Goal: Task Accomplishment & Management: Use online tool/utility

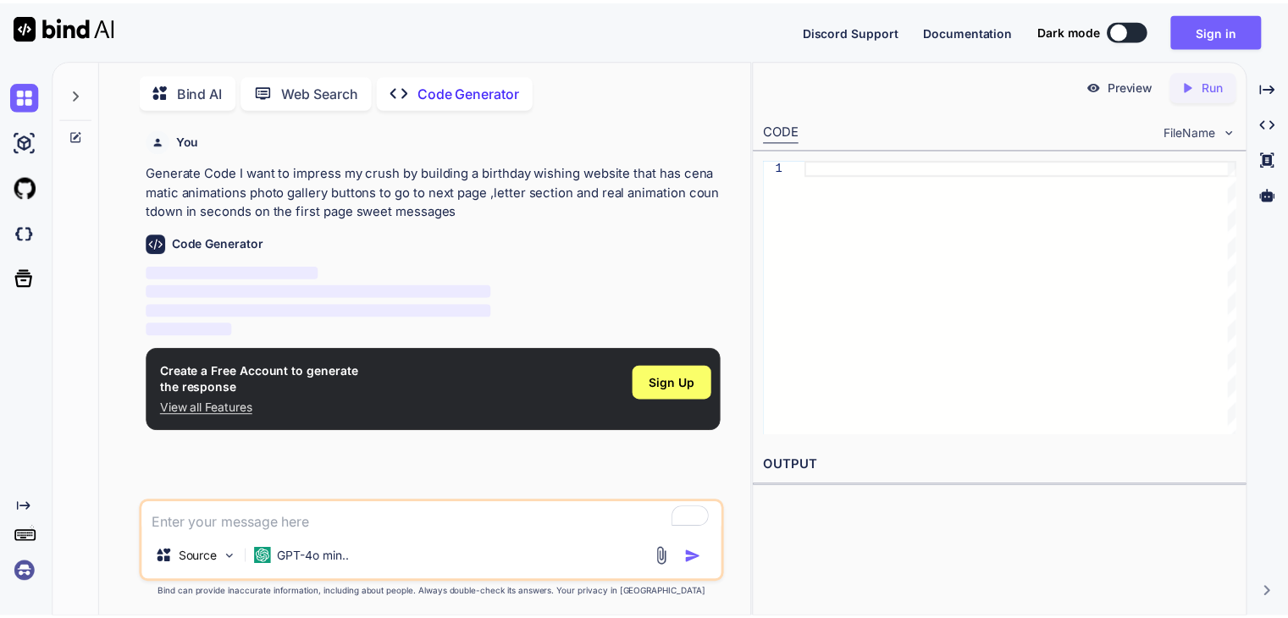
scroll to position [6, 0]
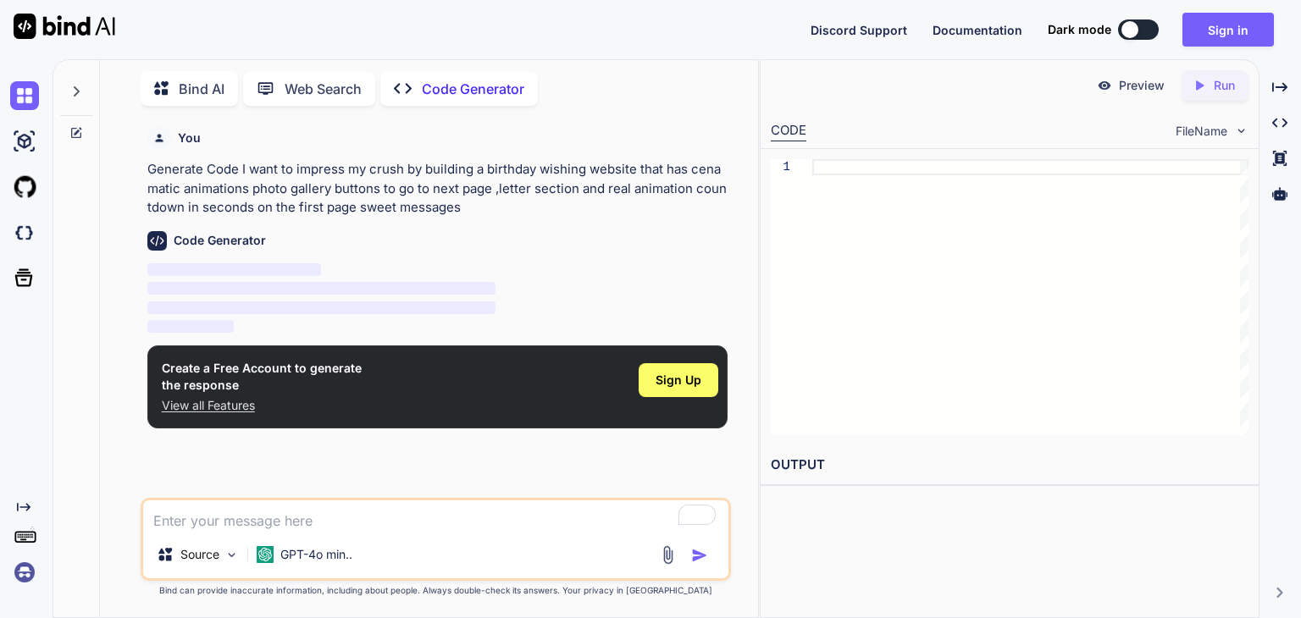
type textarea "x"
click at [655, 404] on div "Sign Up" at bounding box center [678, 387] width 80 height 54
click at [660, 394] on div "Sign Up" at bounding box center [678, 380] width 80 height 34
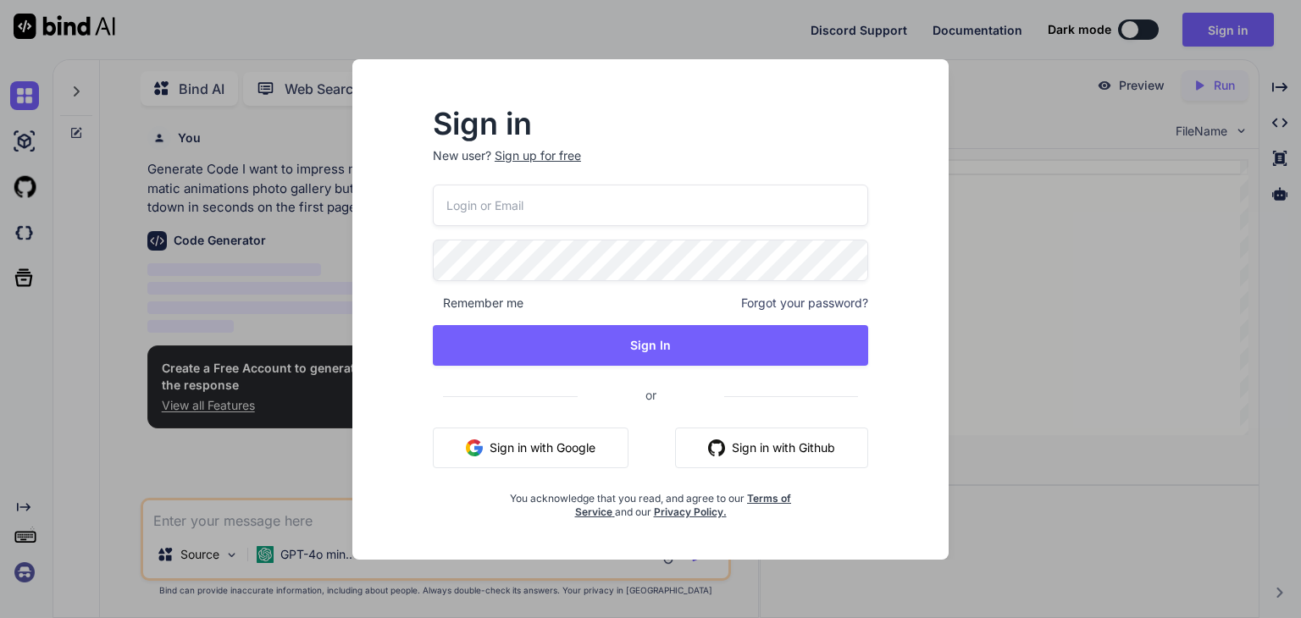
click at [585, 450] on button "Sign in with Google" at bounding box center [531, 448] width 196 height 41
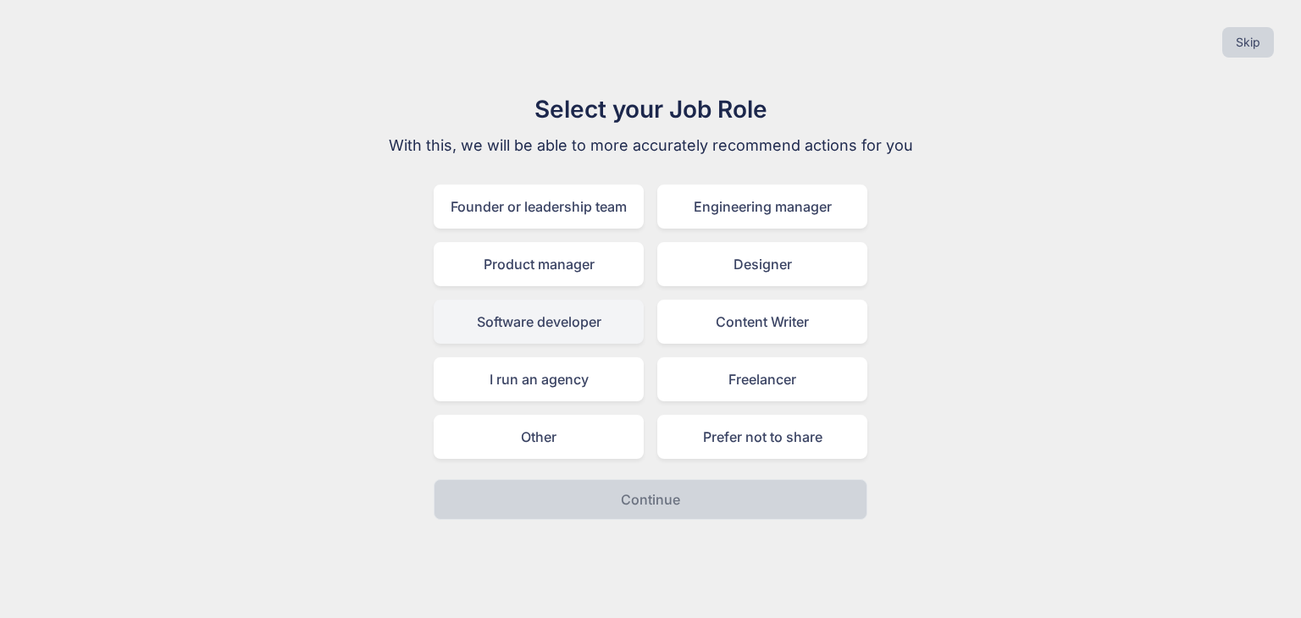
click at [559, 323] on div "Software developer" at bounding box center [539, 322] width 210 height 44
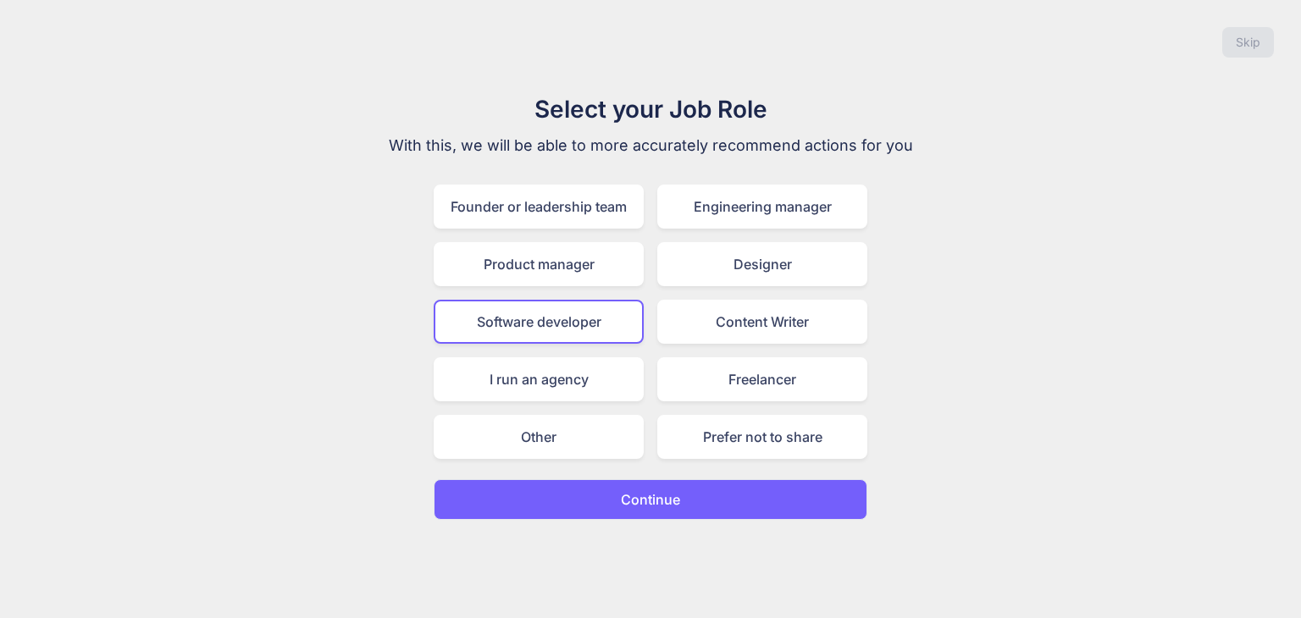
click at [668, 500] on p "Continue" at bounding box center [650, 499] width 59 height 20
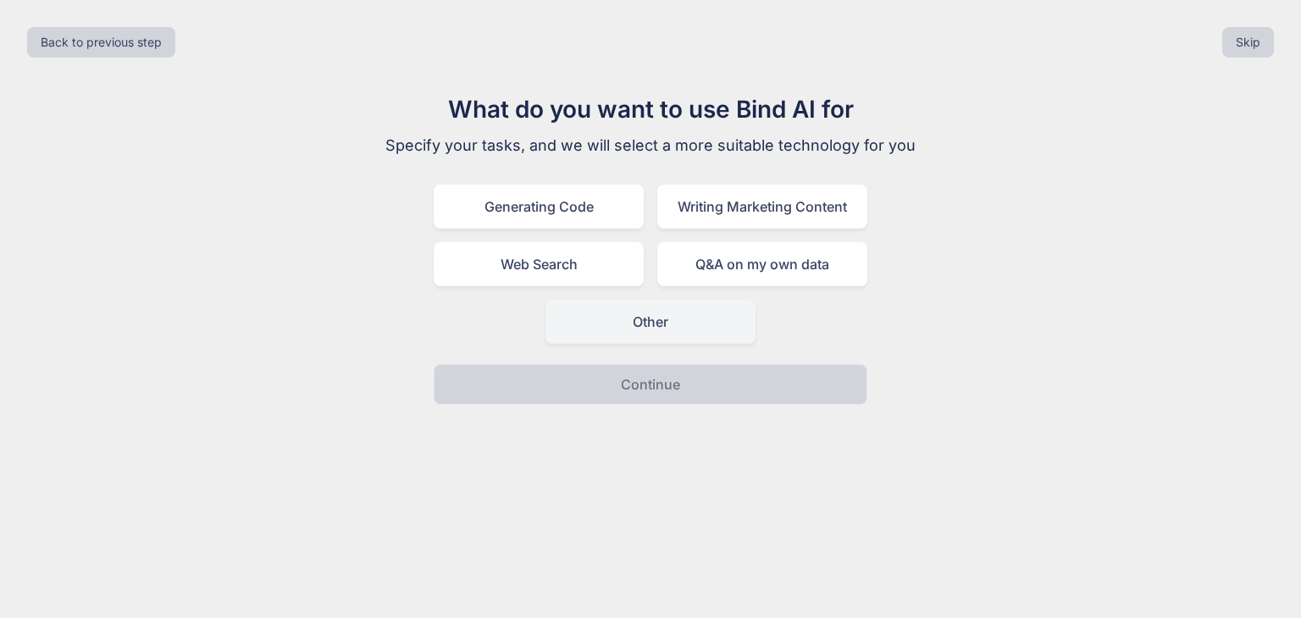
click at [644, 332] on div "Other" at bounding box center [650, 322] width 210 height 44
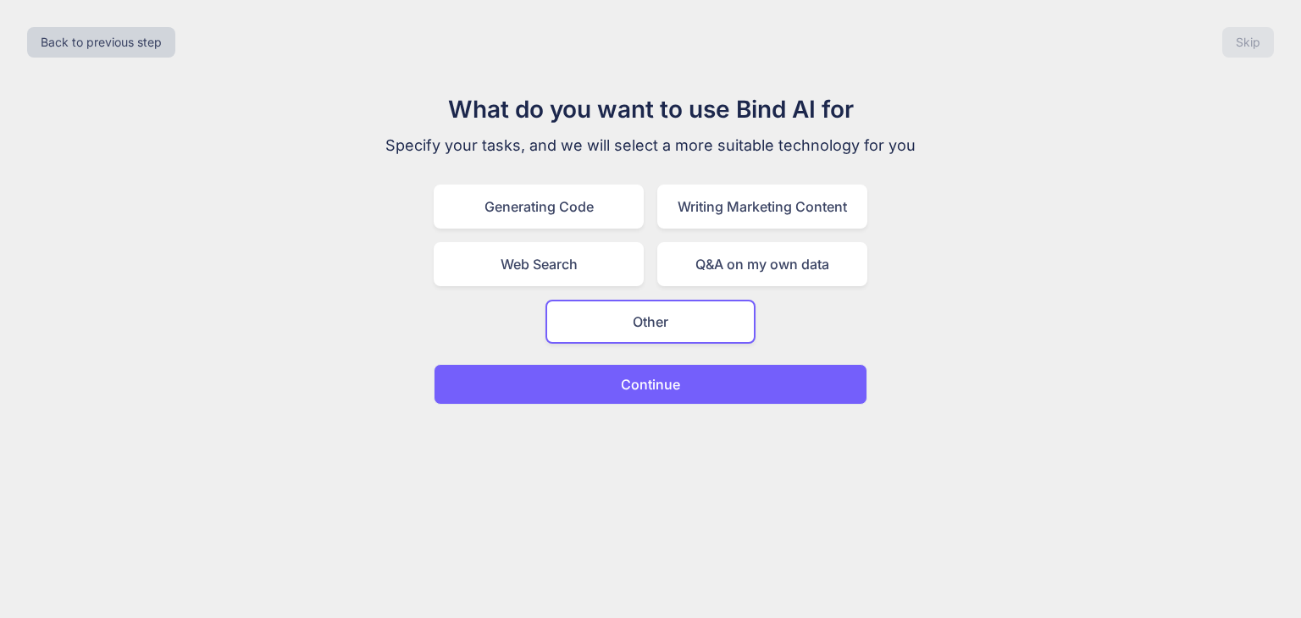
click at [655, 393] on button "Continue" at bounding box center [651, 384] width 434 height 41
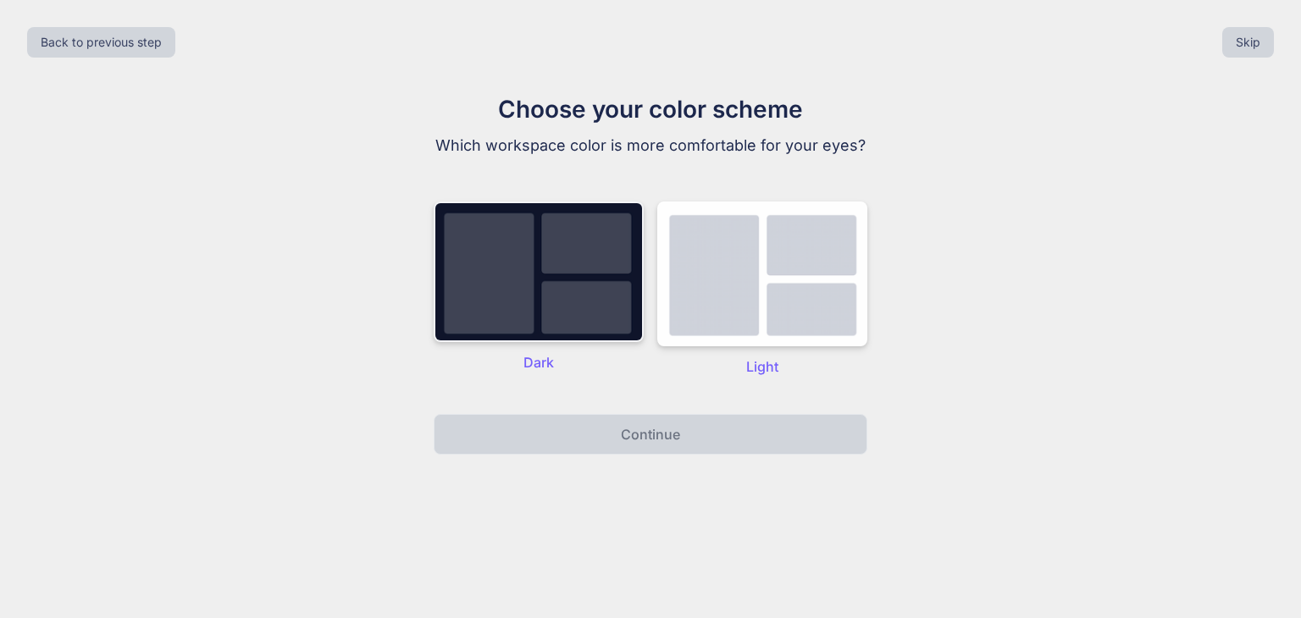
click at [583, 307] on img at bounding box center [539, 272] width 210 height 141
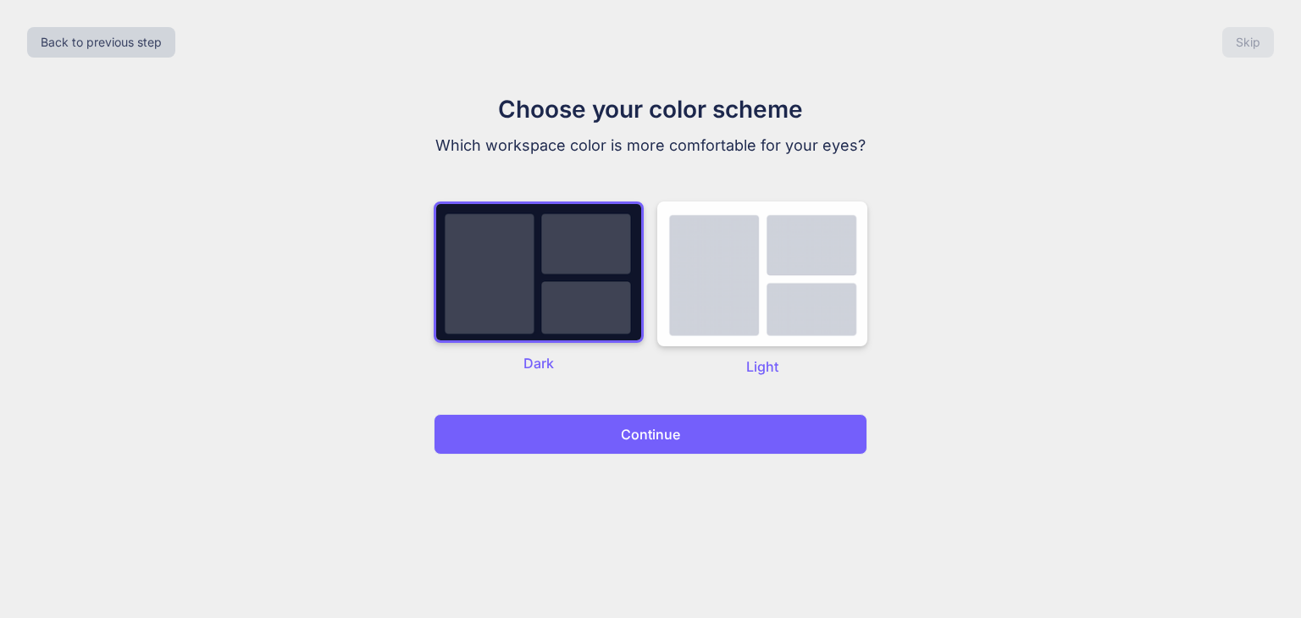
click at [616, 438] on button "Continue" at bounding box center [651, 434] width 434 height 41
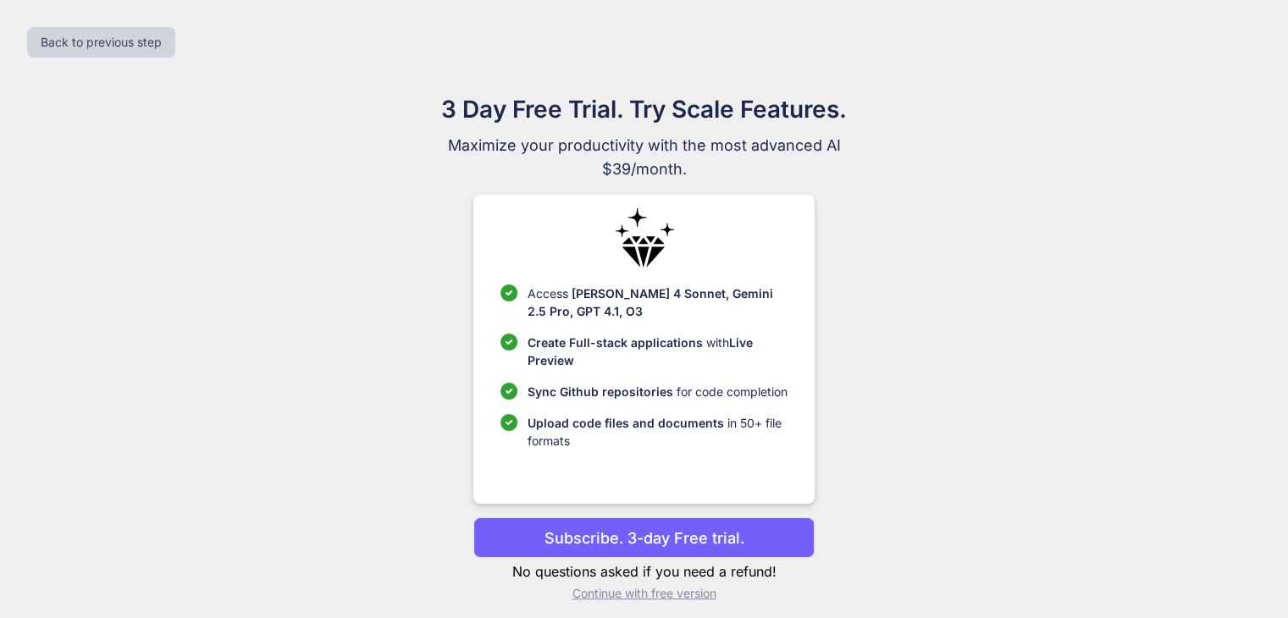
click at [571, 544] on p "Subscribe. 3-day Free trial." at bounding box center [644, 538] width 200 height 23
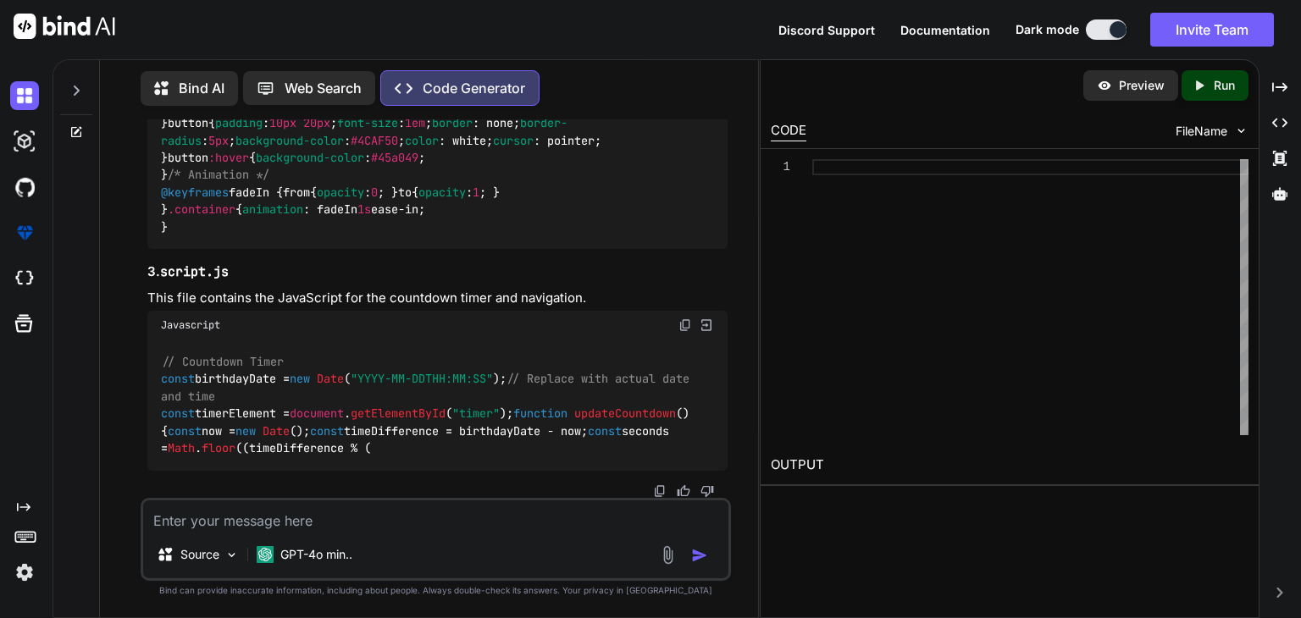
scroll to position [2615, 0]
click at [1207, 86] on icon "Created with Pixso." at bounding box center [1202, 85] width 22 height 15
click at [1135, 86] on p "Preview" at bounding box center [1142, 85] width 46 height 17
click at [469, 79] on p "Code Generator" at bounding box center [474, 88] width 102 height 20
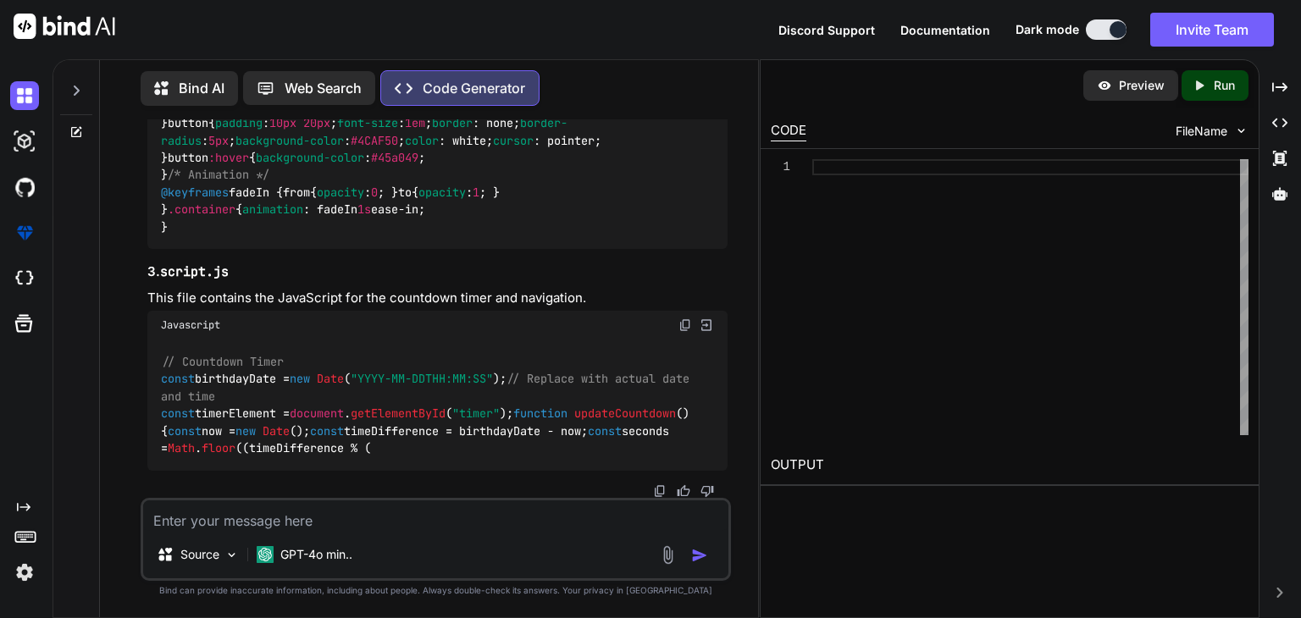
type textarea "x"
click at [484, 529] on textarea at bounding box center [435, 515] width 585 height 30
type textarea "r"
type textarea "x"
type textarea "ru"
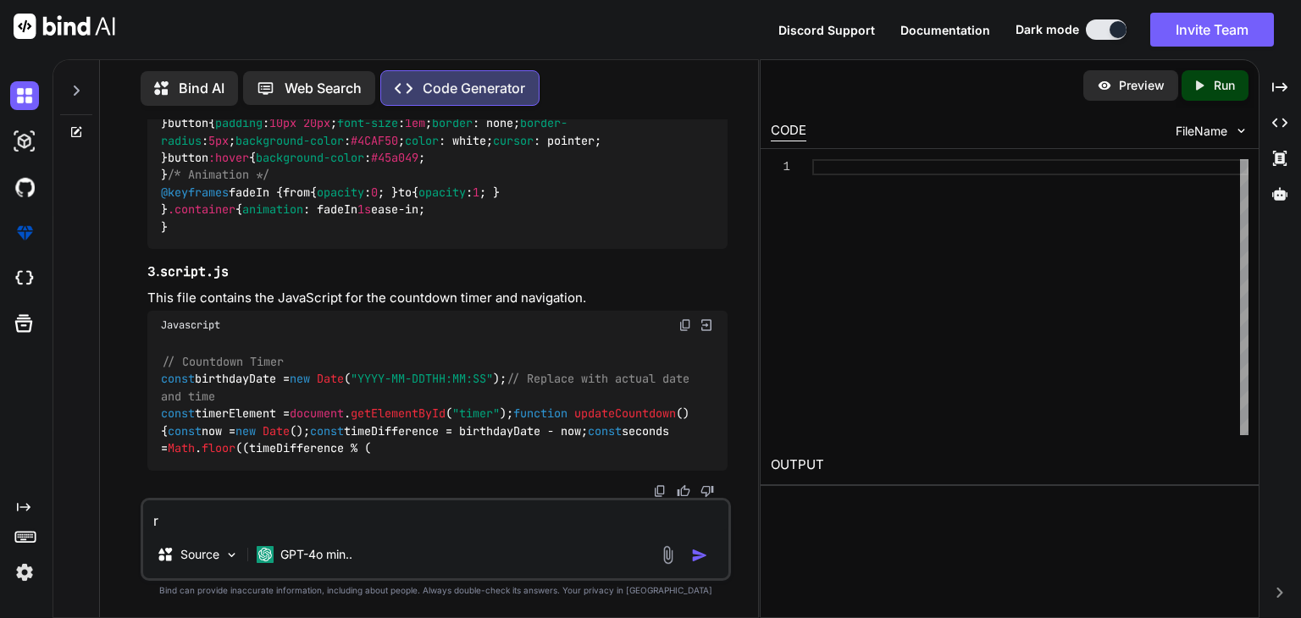
type textarea "x"
type textarea "run"
type textarea "x"
type textarea "run"
type textarea "x"
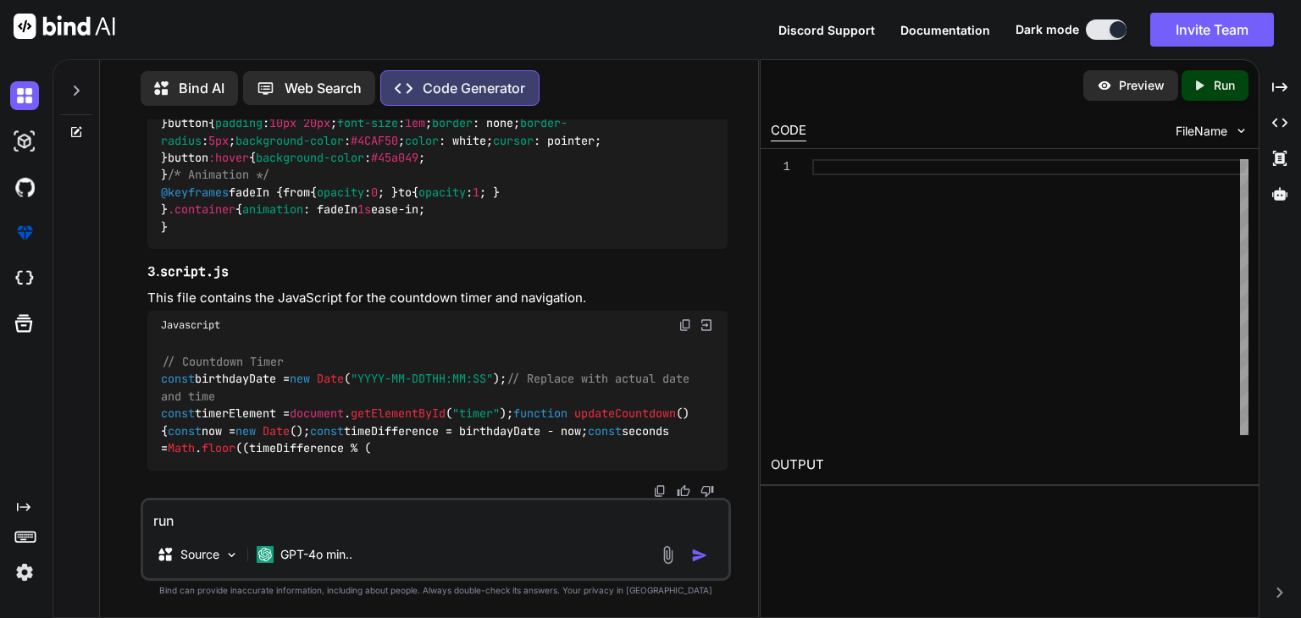
type textarea "run t"
type textarea "x"
type textarea "run th"
type textarea "x"
type textarea "run thi"
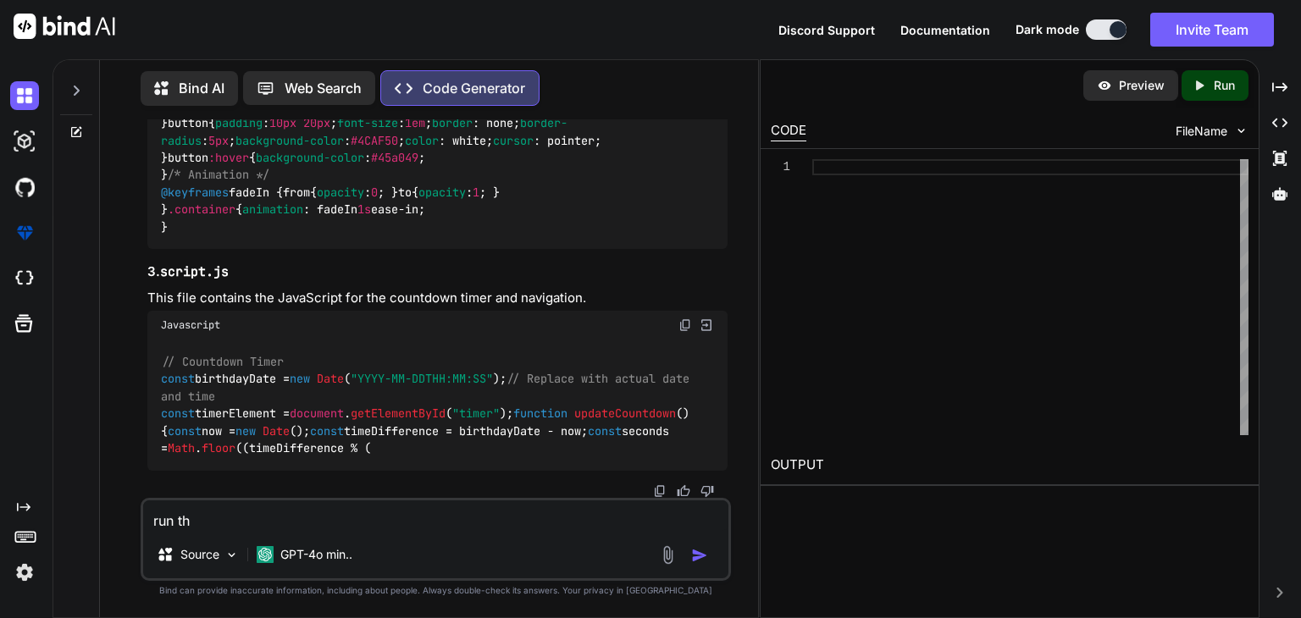
type textarea "x"
type textarea "run this"
type textarea "x"
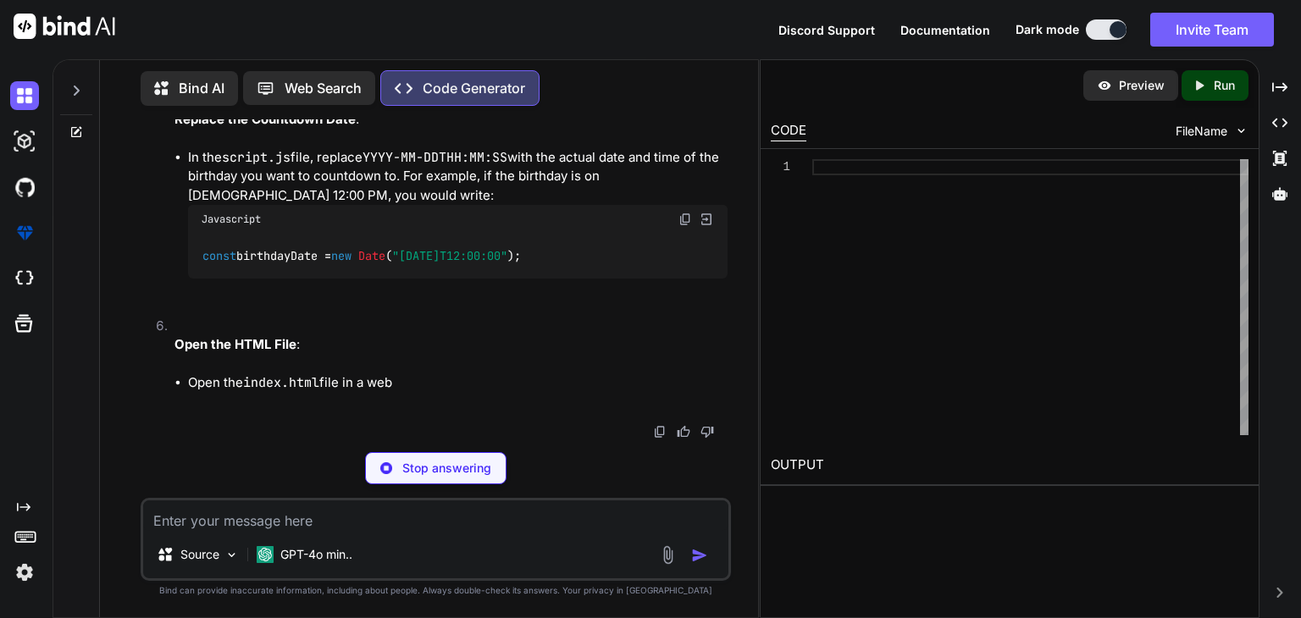
scroll to position [3028, 0]
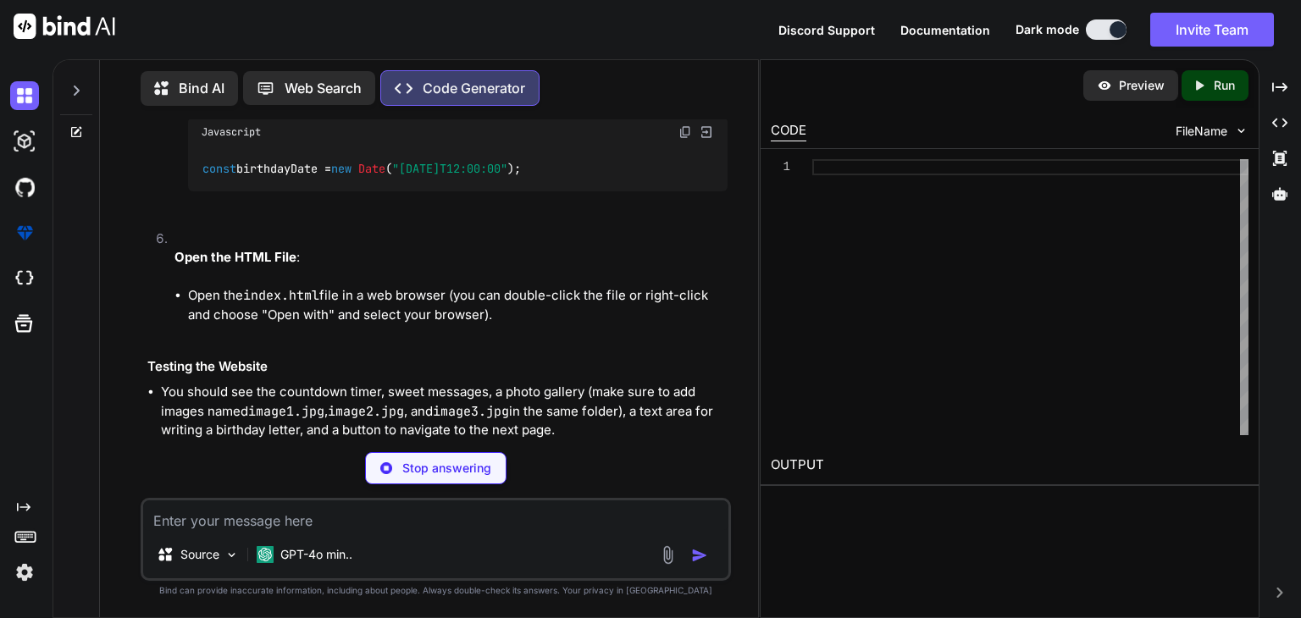
type textarea "x"
type textarea "}"
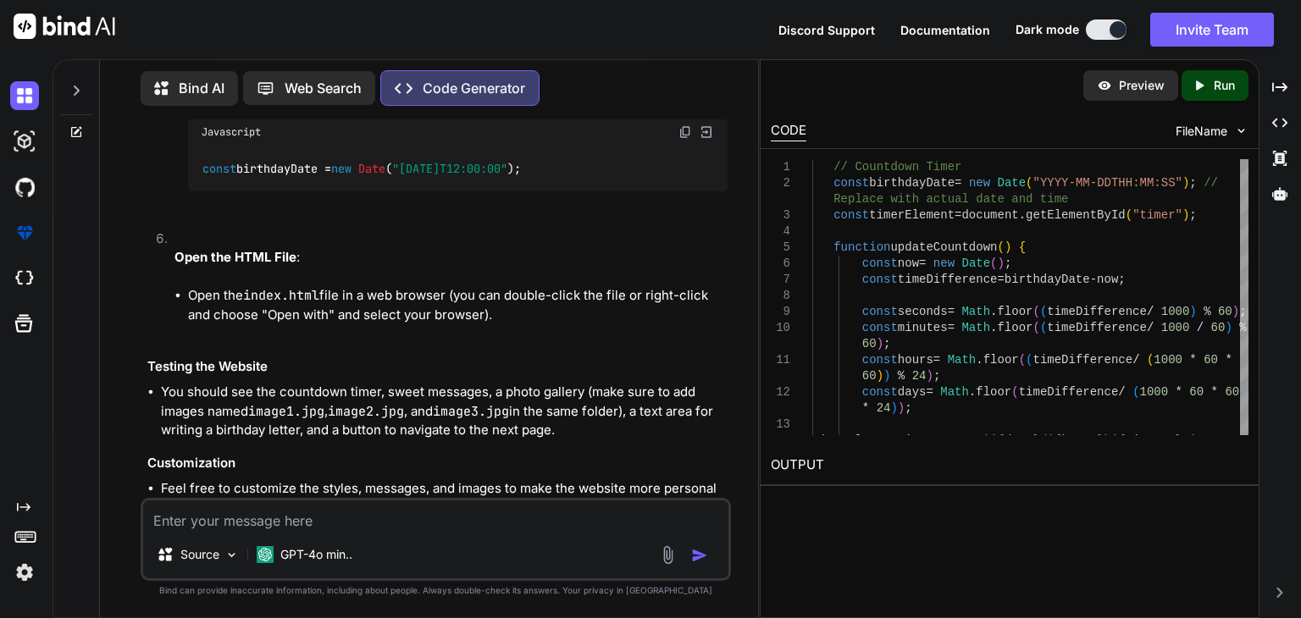
click at [1202, 86] on icon "Created with Pixso." at bounding box center [1198, 85] width 15 height 15
type textarea "x"
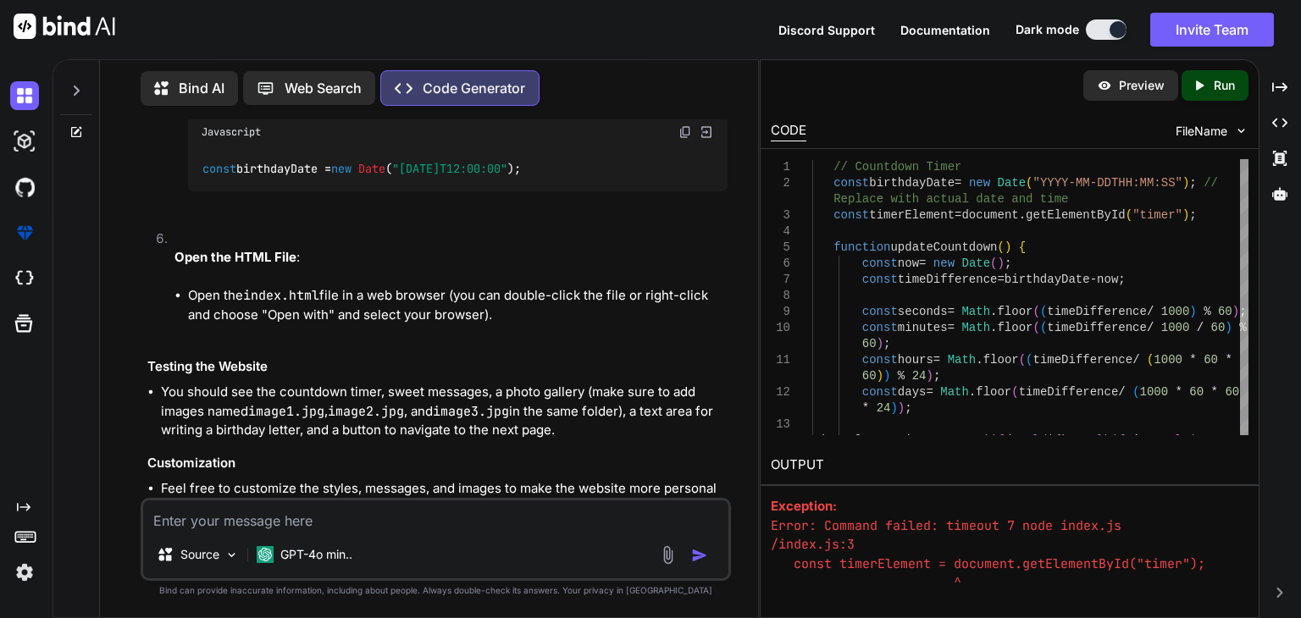
scroll to position [151, 0]
type textarea "here!"); }"
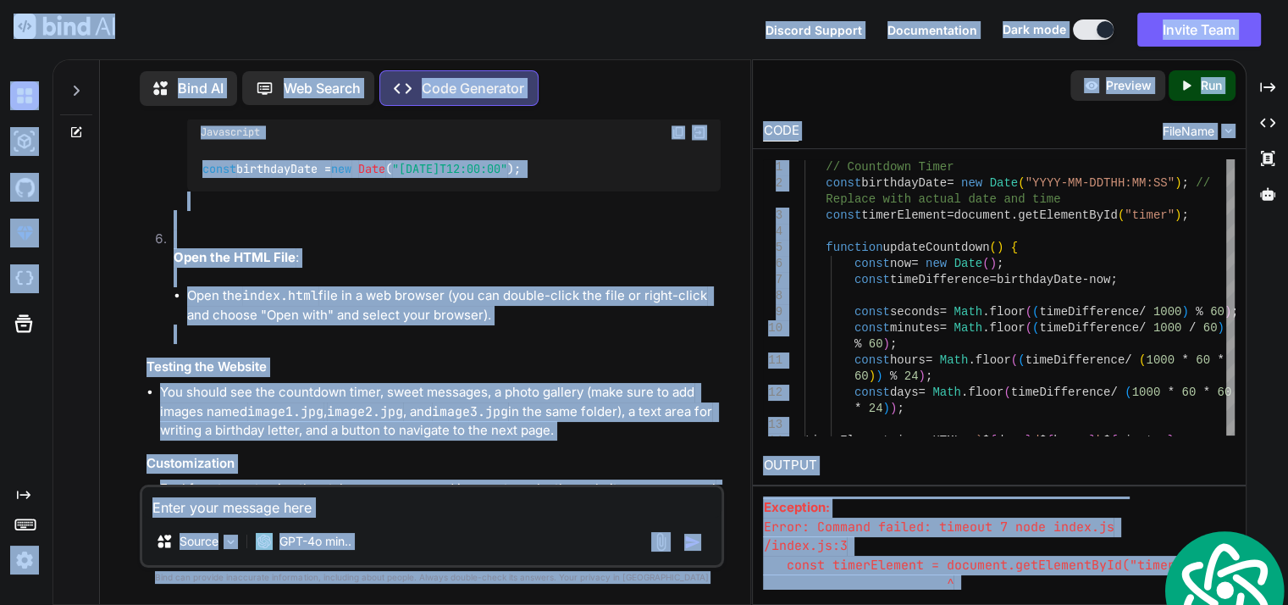
type textarea "Discord Support Documentation Dark mode Invite Team Bind AI Web Search Code Gen…"
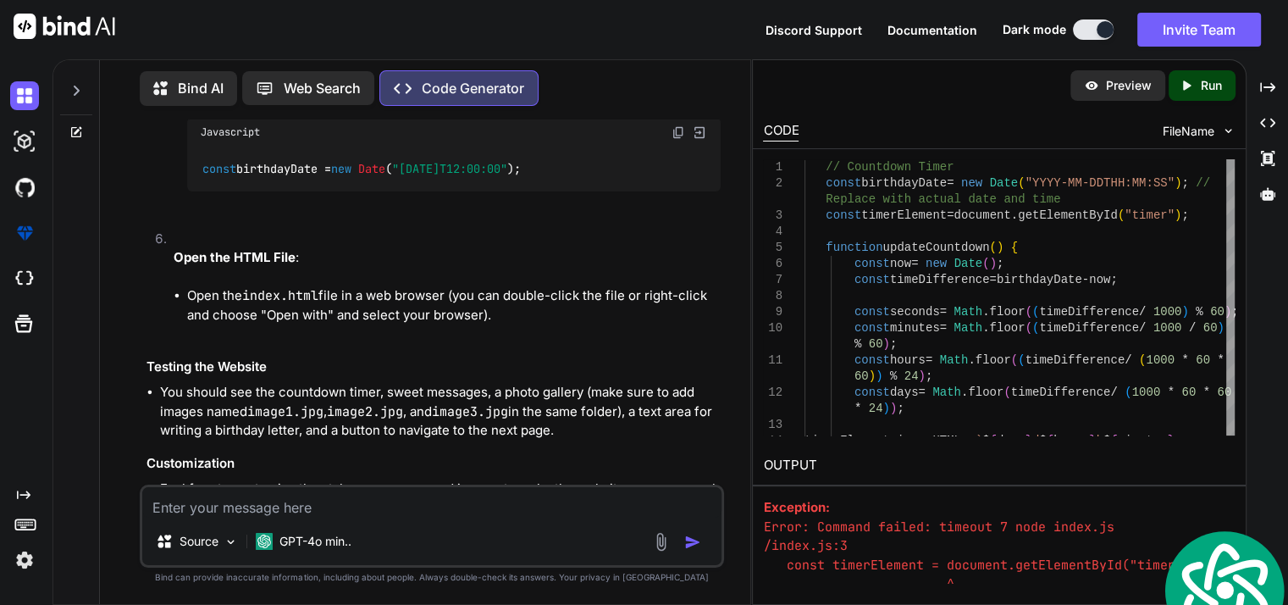
type textarea "}"
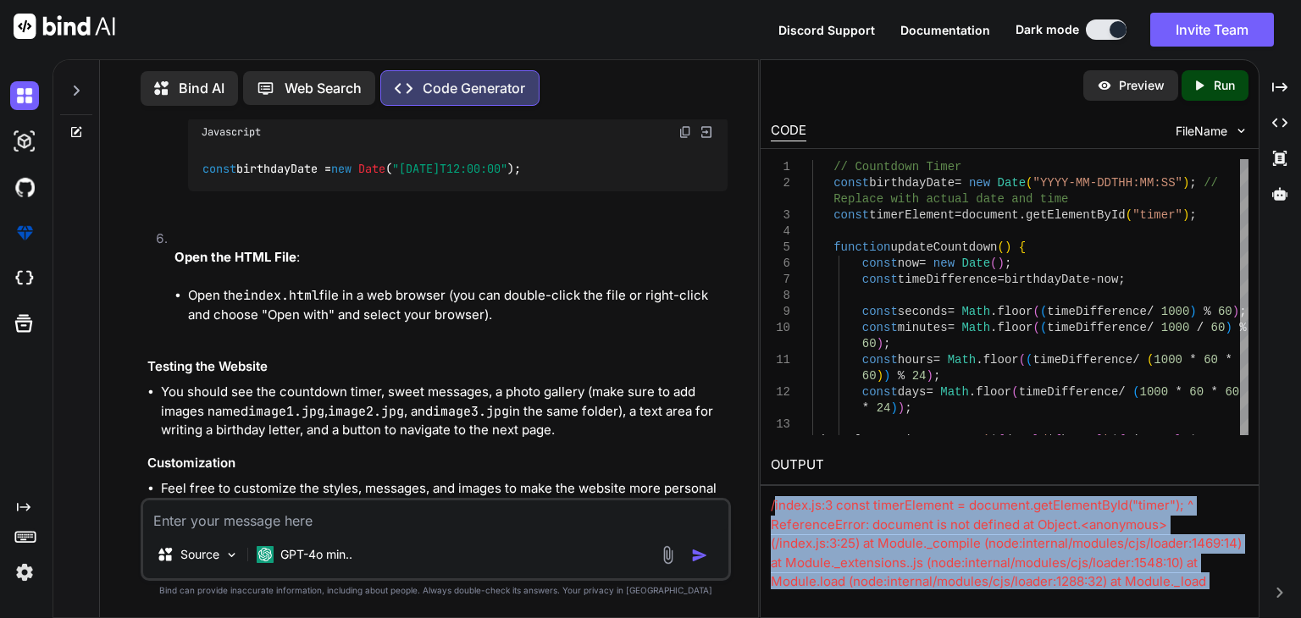
scroll to position [0, 0]
click at [781, 505] on div "/index.js:3 const timerElement = document.getElementById("timer"); ^ ReferenceE…" at bounding box center [1010, 542] width 478 height 93
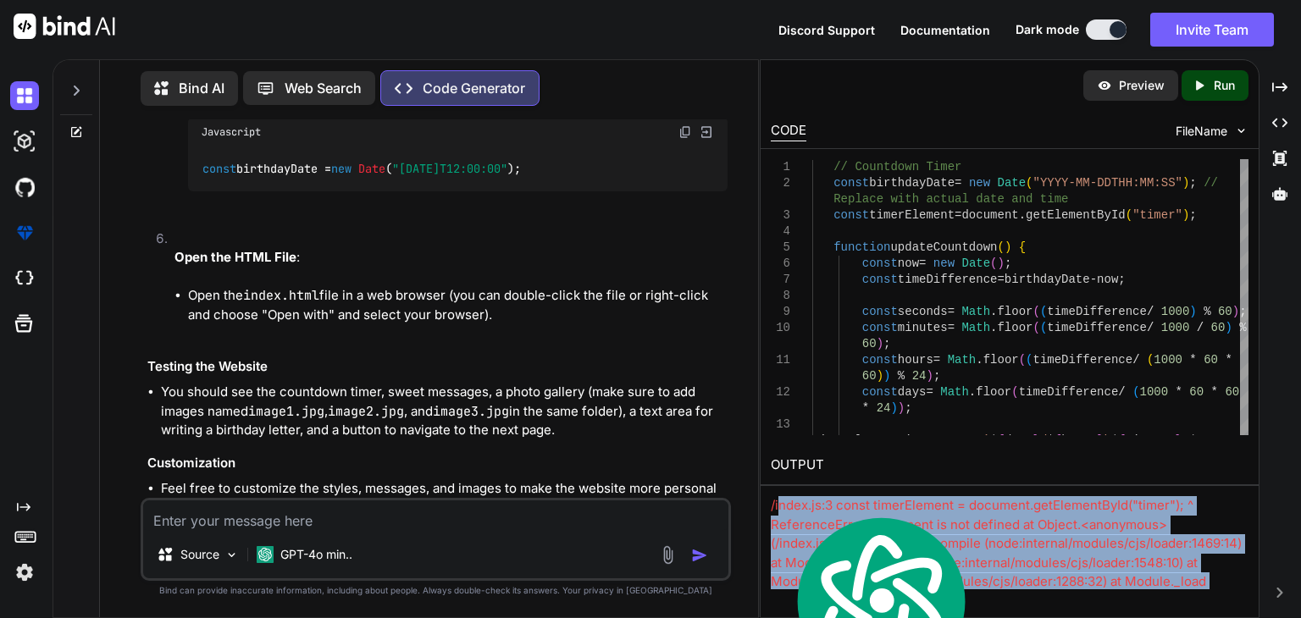
copy div "ndex.js:3 const timerElement = document.getElementById("timer"); ^ ReferenceErr…"
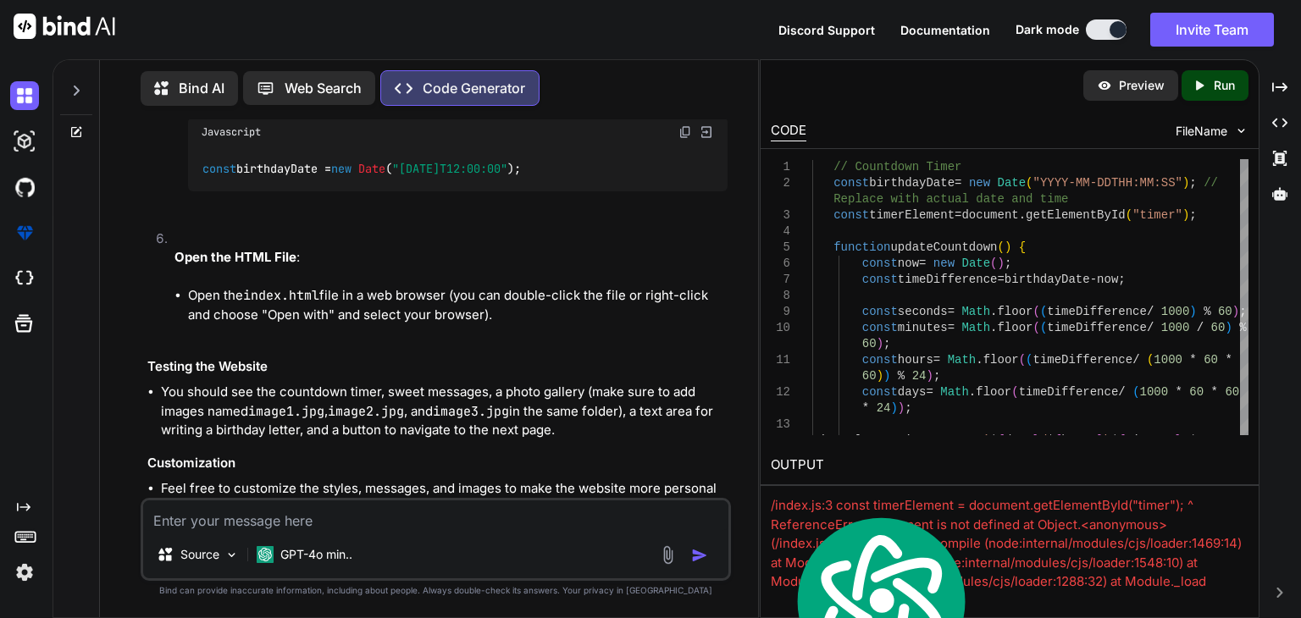
click at [403, 522] on textarea at bounding box center [435, 515] width 585 height 30
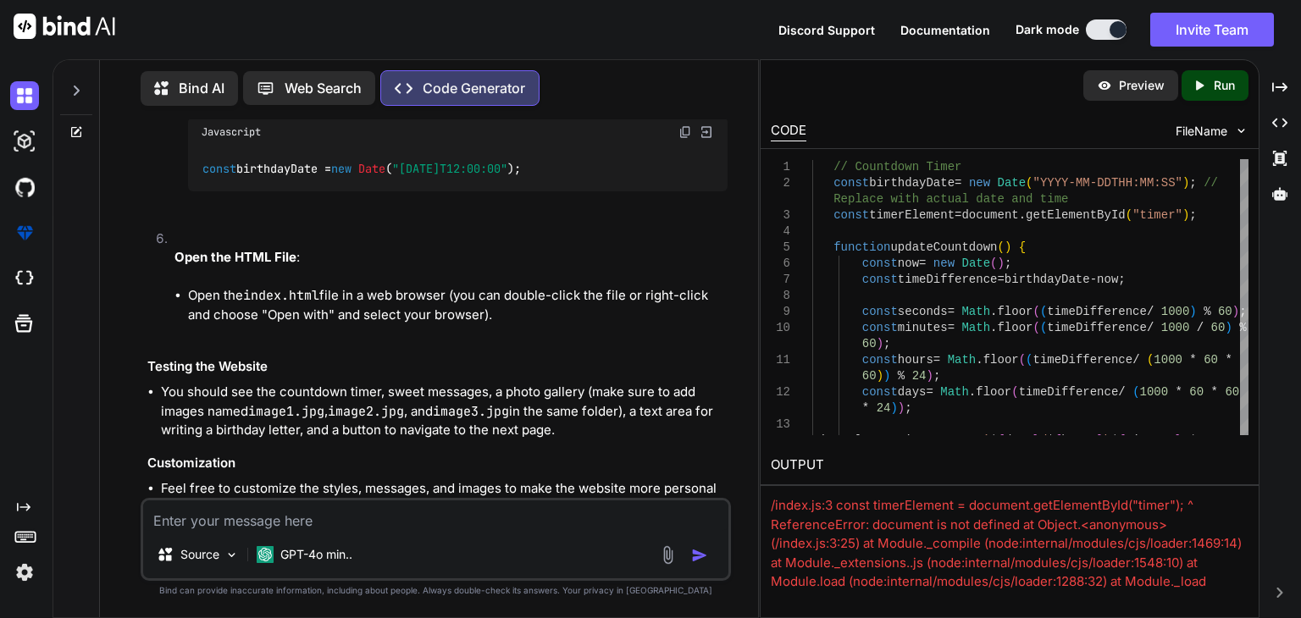
paste textarea "ndex.js:3 const timerElement = document.getElementById("timer"); ^ ReferenceErr…"
type textarea "ndex.js:3 const timerElement = document.getElementById("timer"); ^ ReferenceErr…"
type textarea "x"
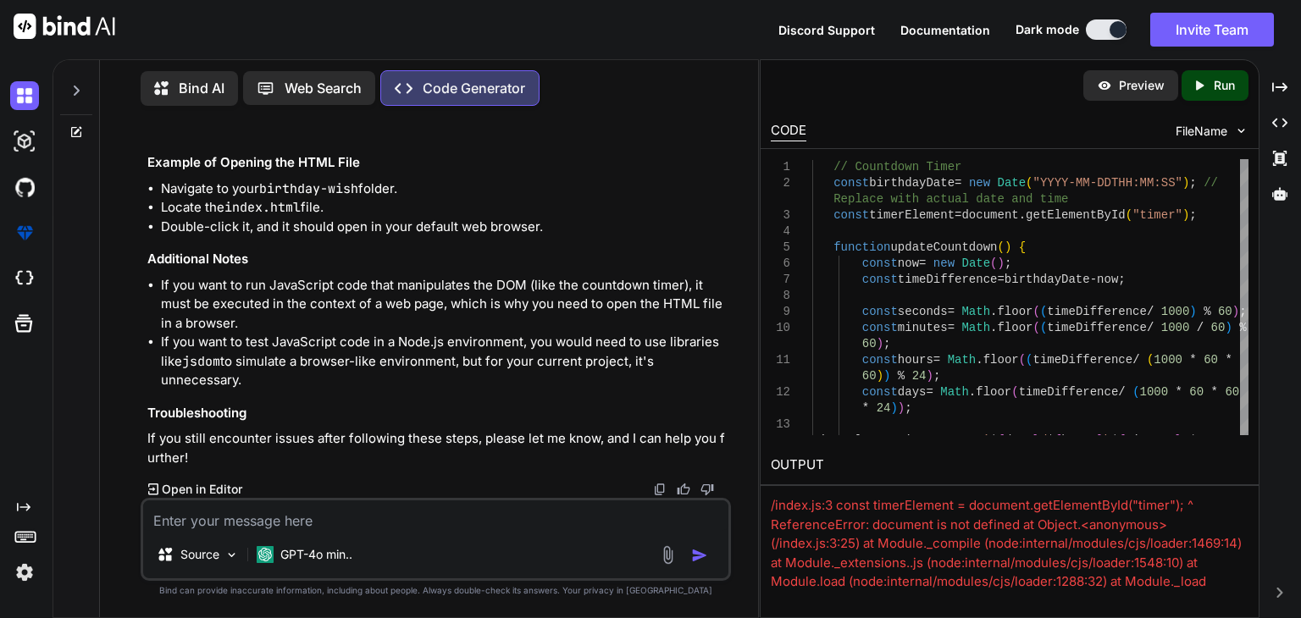
scroll to position [5363, 0]
click at [216, 491] on p "Open in Editor" at bounding box center [202, 489] width 80 height 17
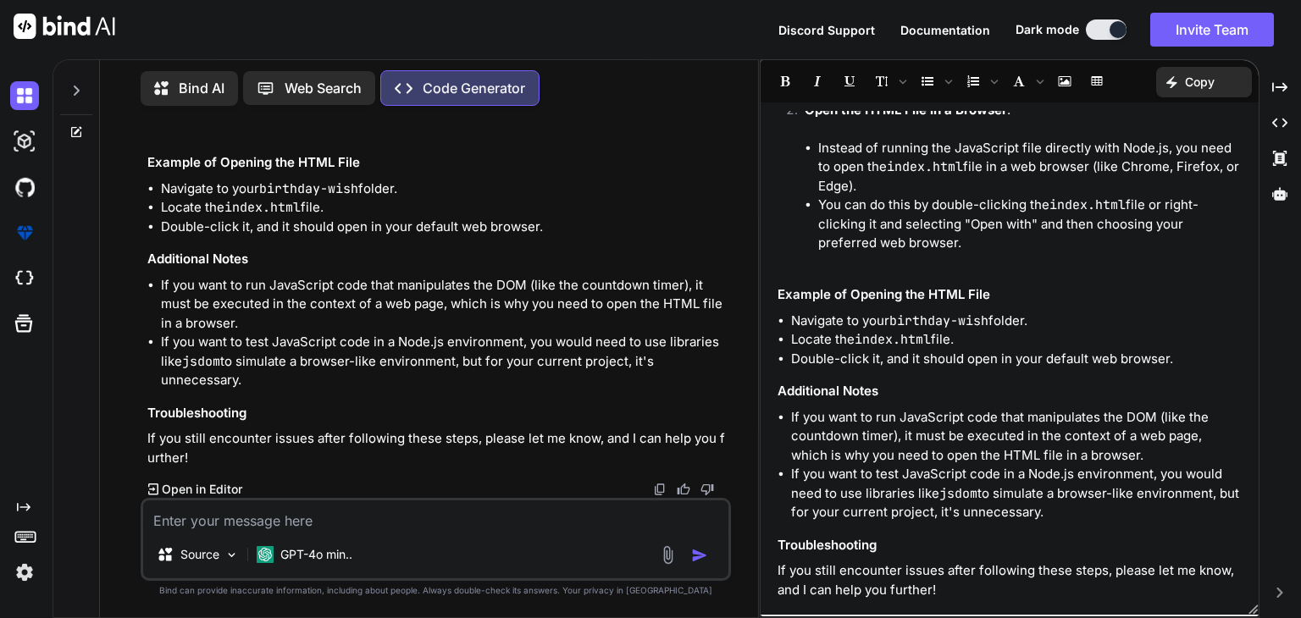
scroll to position [0, 0]
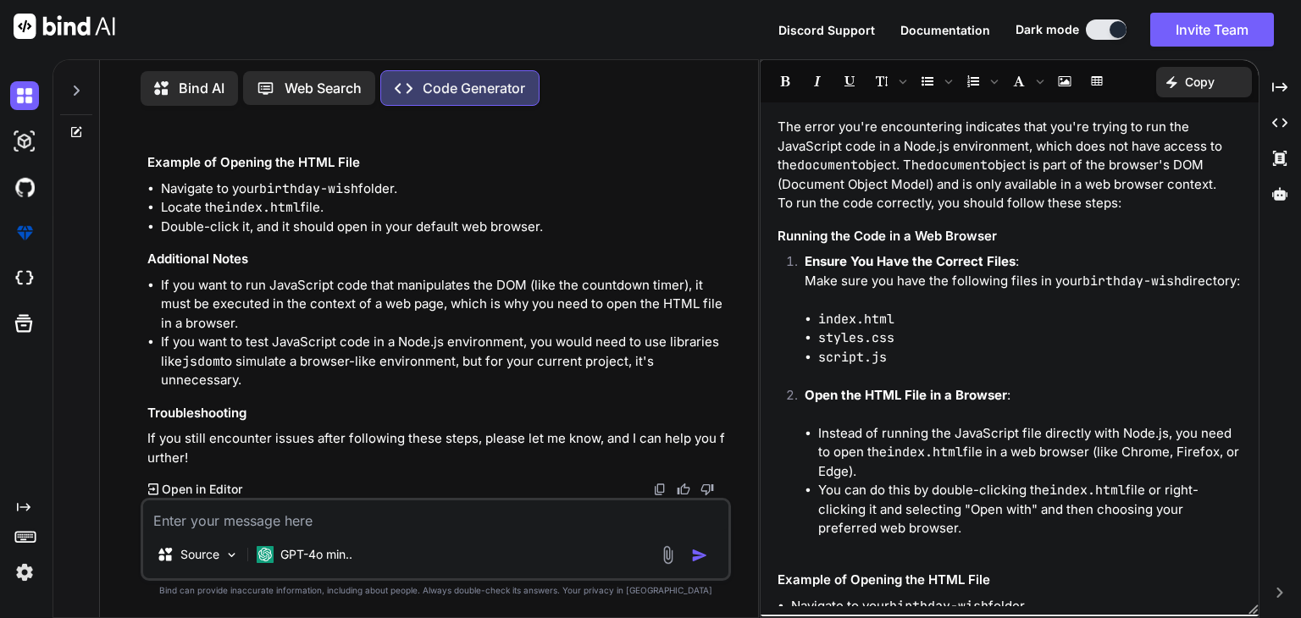
click at [457, 78] on p "Code Generator" at bounding box center [474, 88] width 102 height 20
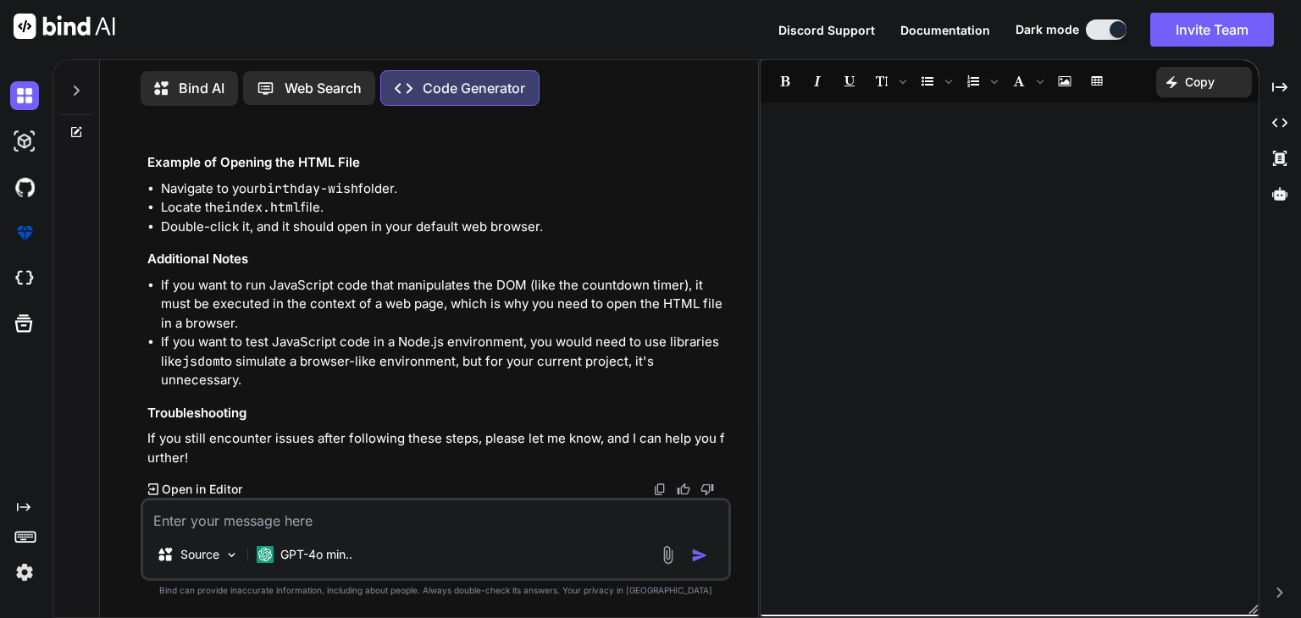
click at [1178, 86] on icon "Created with Pixso." at bounding box center [1175, 82] width 19 height 12
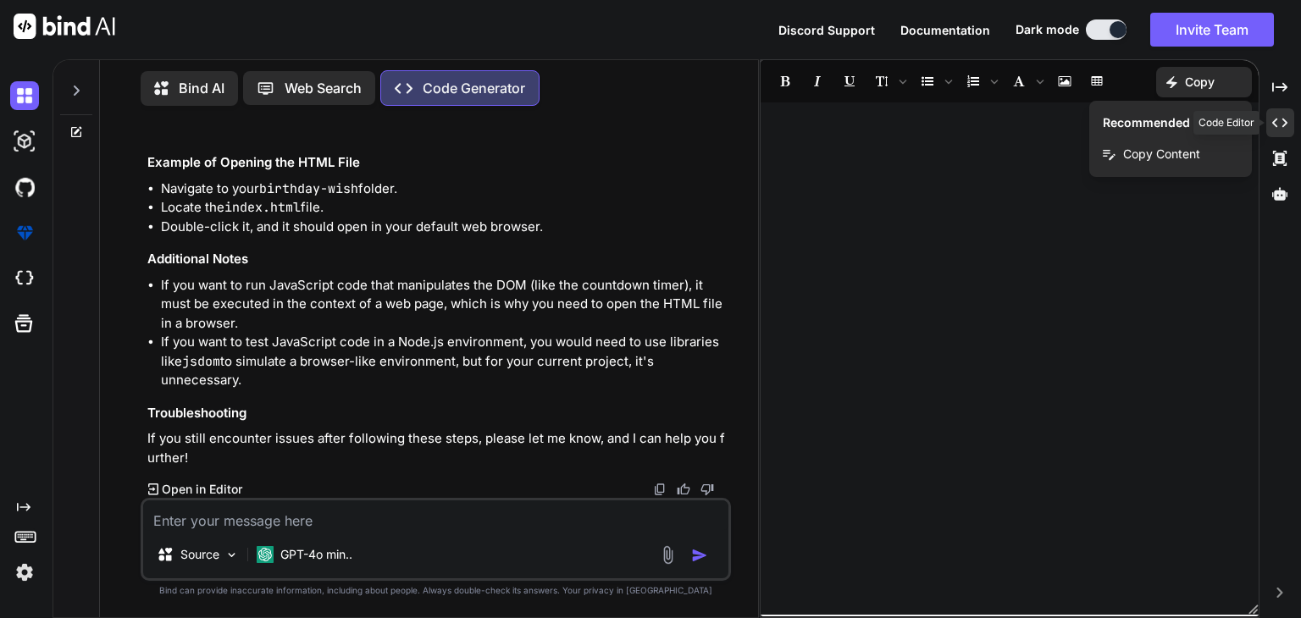
click at [1274, 119] on icon "Created with Pixso." at bounding box center [1279, 122] width 15 height 15
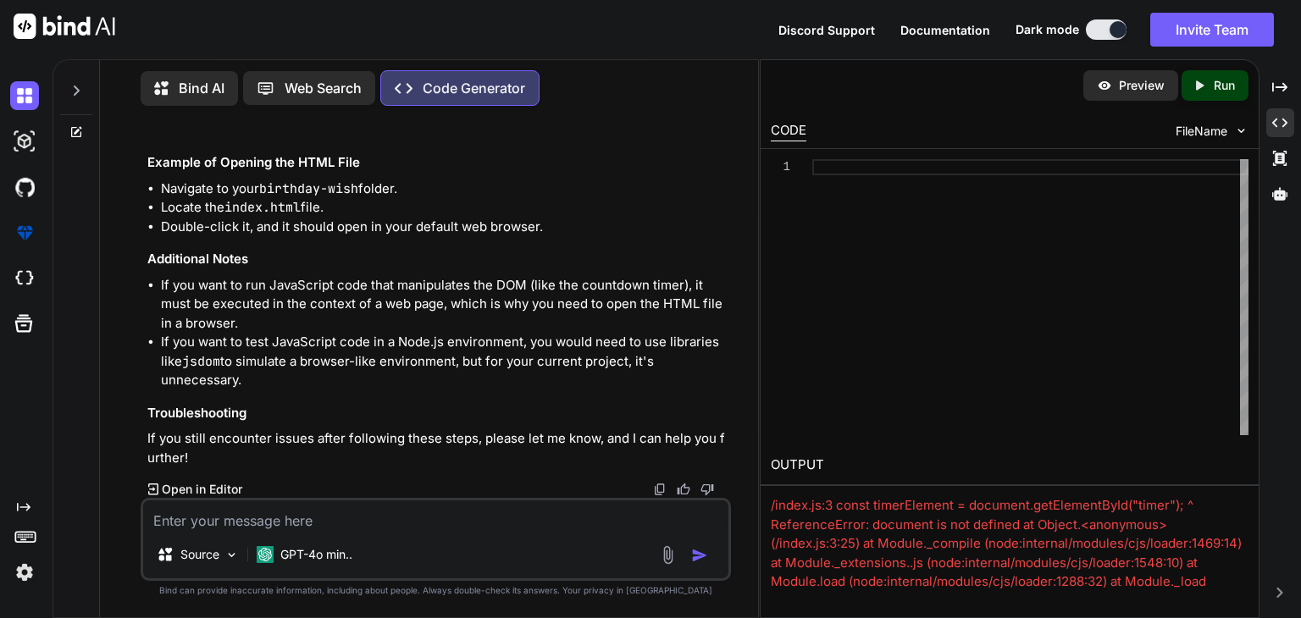
click at [1201, 82] on icon "Created with Pixso." at bounding box center [1198, 85] width 15 height 15
click at [912, 178] on div at bounding box center [1030, 297] width 436 height 276
click at [1216, 86] on p "Run" at bounding box center [1223, 85] width 21 height 17
click at [892, 175] on div at bounding box center [1030, 297] width 436 height 276
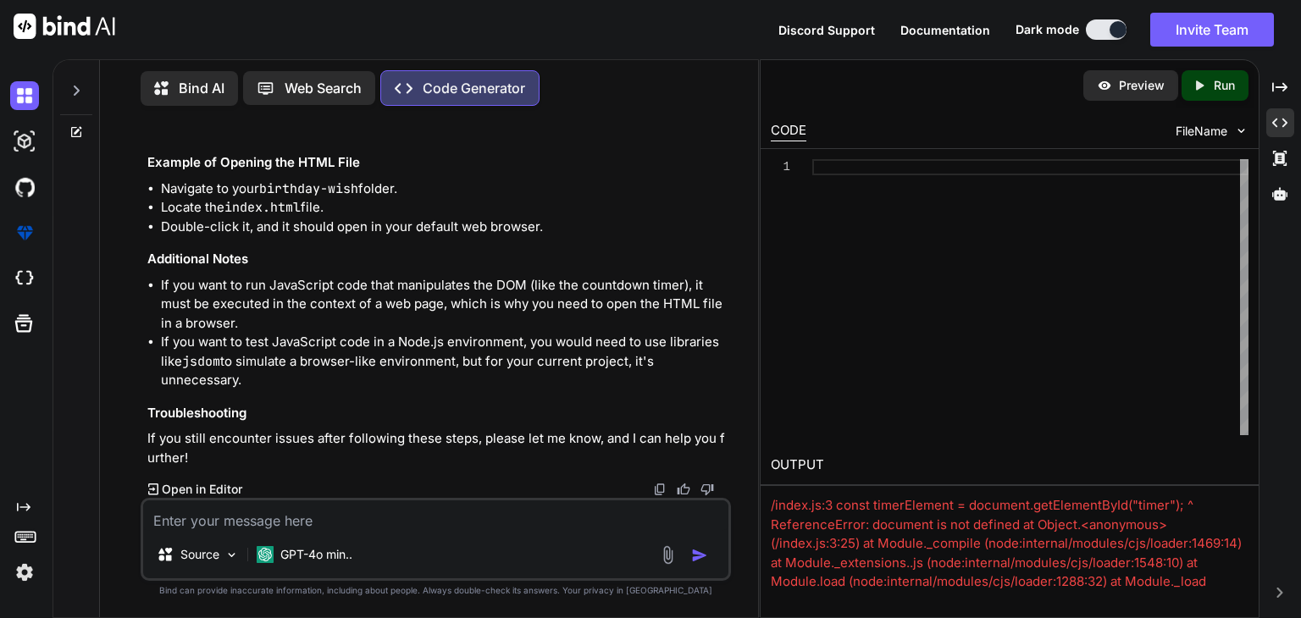
click at [1243, 130] on img at bounding box center [1241, 131] width 14 height 14
click at [412, 92] on icon "Created with Pixso." at bounding box center [404, 89] width 18 height 18
type textarea "x"
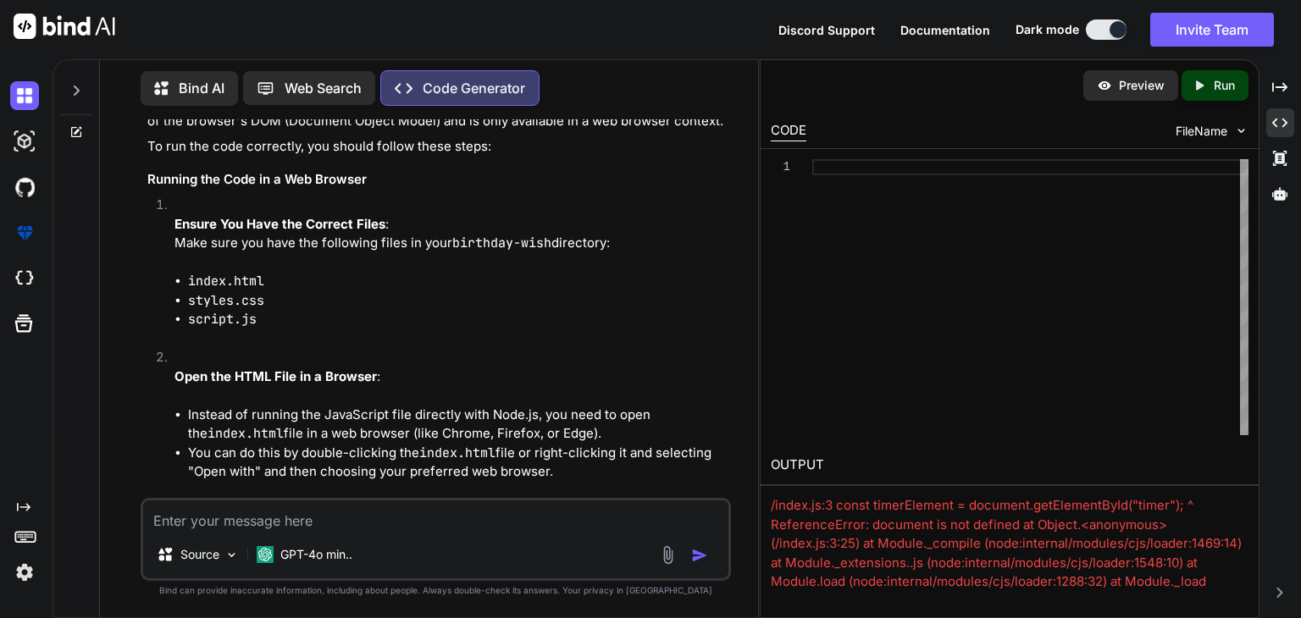
scroll to position [3752, 0]
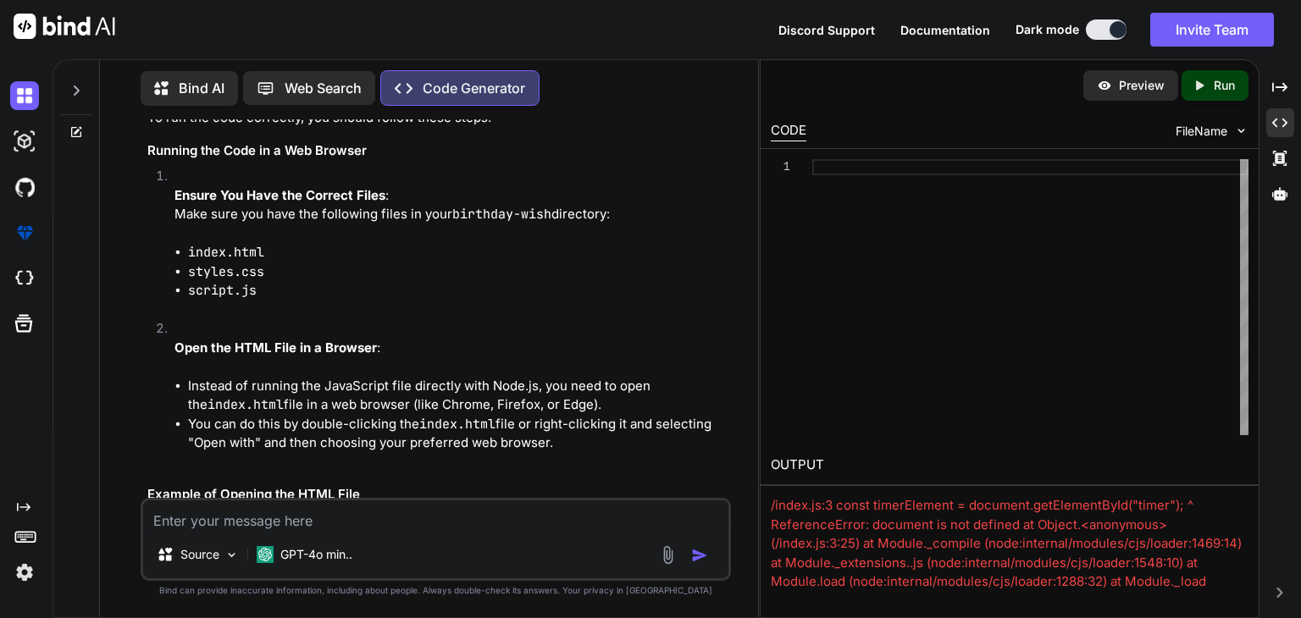
click at [356, 519] on textarea at bounding box center [435, 515] width 585 height 30
type textarea "r"
type textarea "x"
type textarea "ru"
type textarea "x"
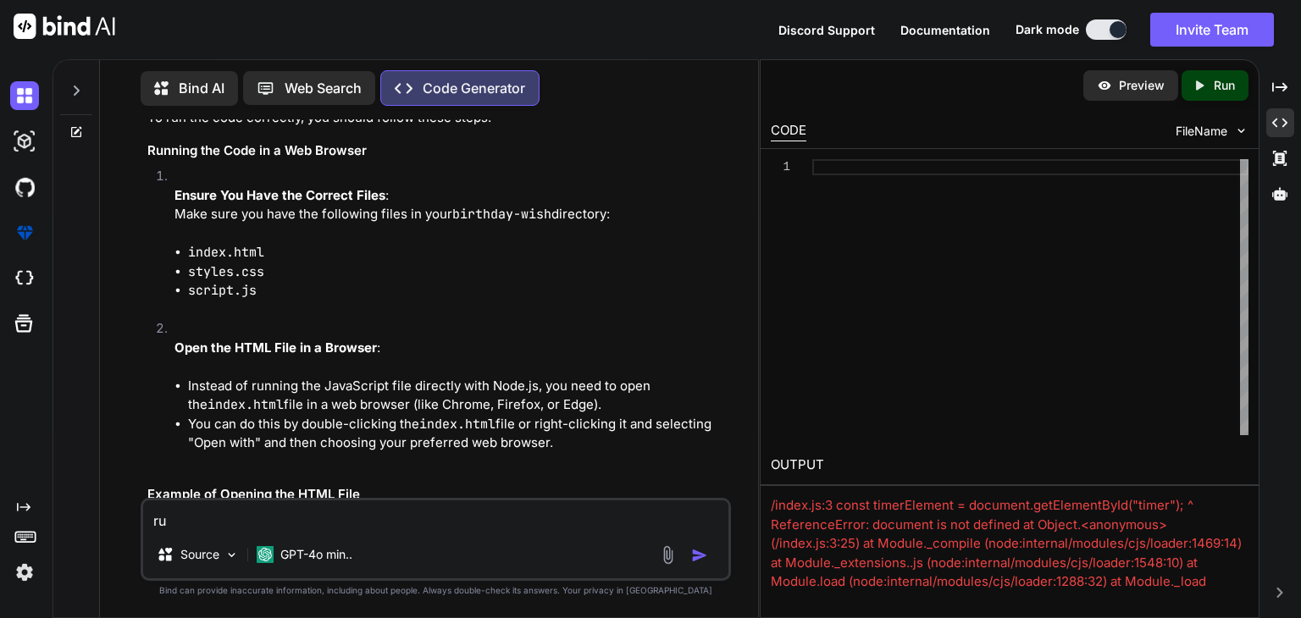
type textarea "run"
type textarea "x"
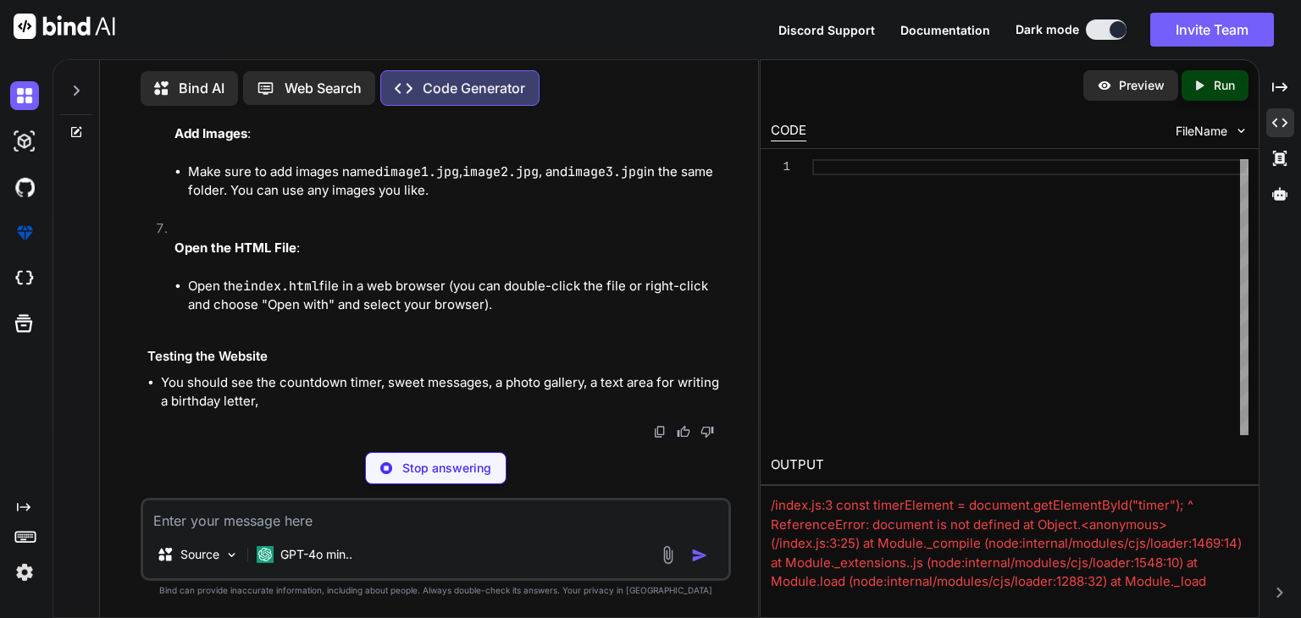
scroll to position [9134, 0]
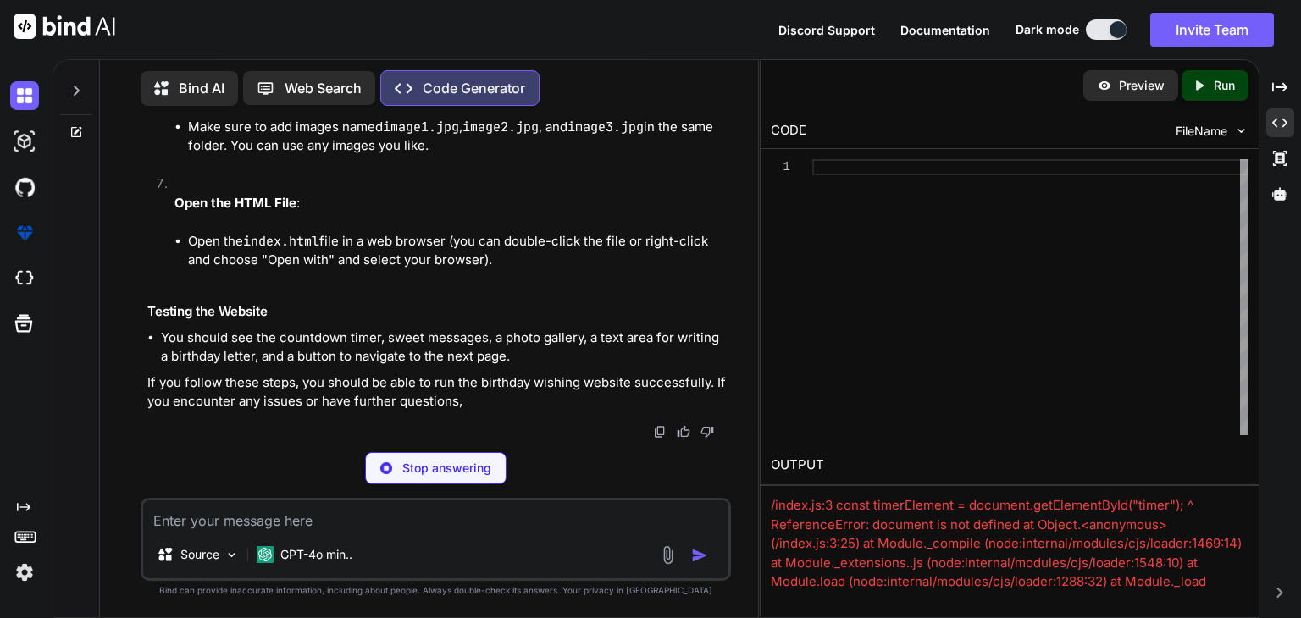
type textarea "x"
type textarea "<script src="script.js"></script> </body> </html>"
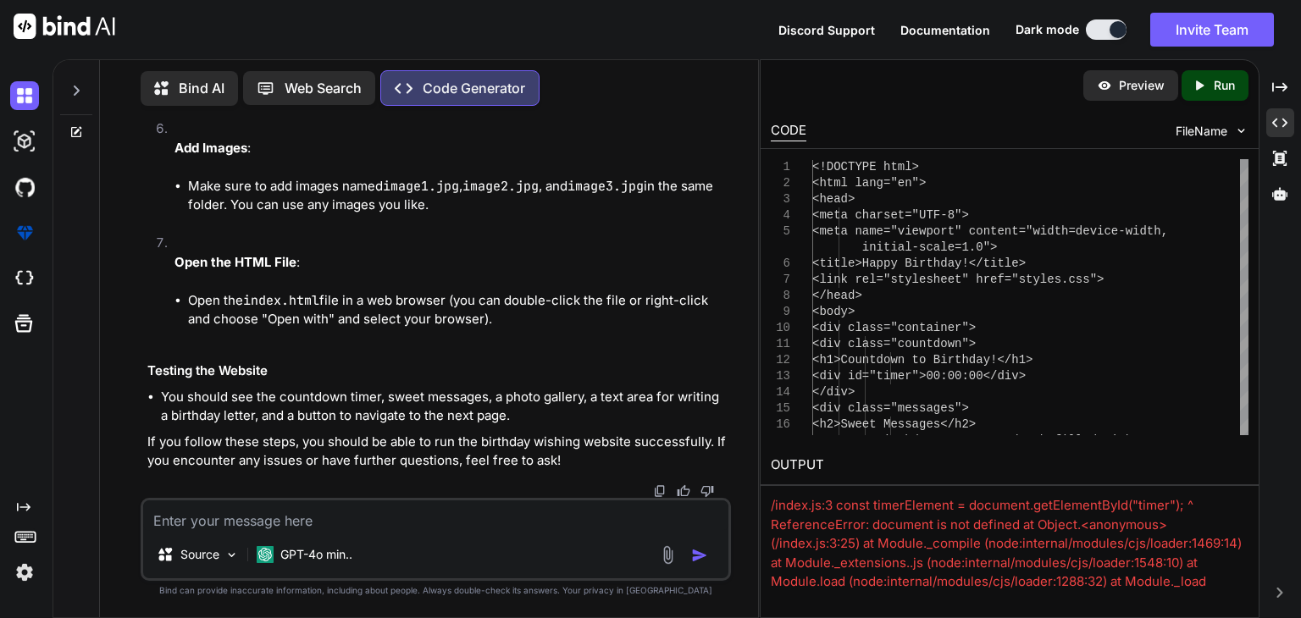
click at [1208, 91] on icon "Created with Pixso." at bounding box center [1202, 85] width 22 height 15
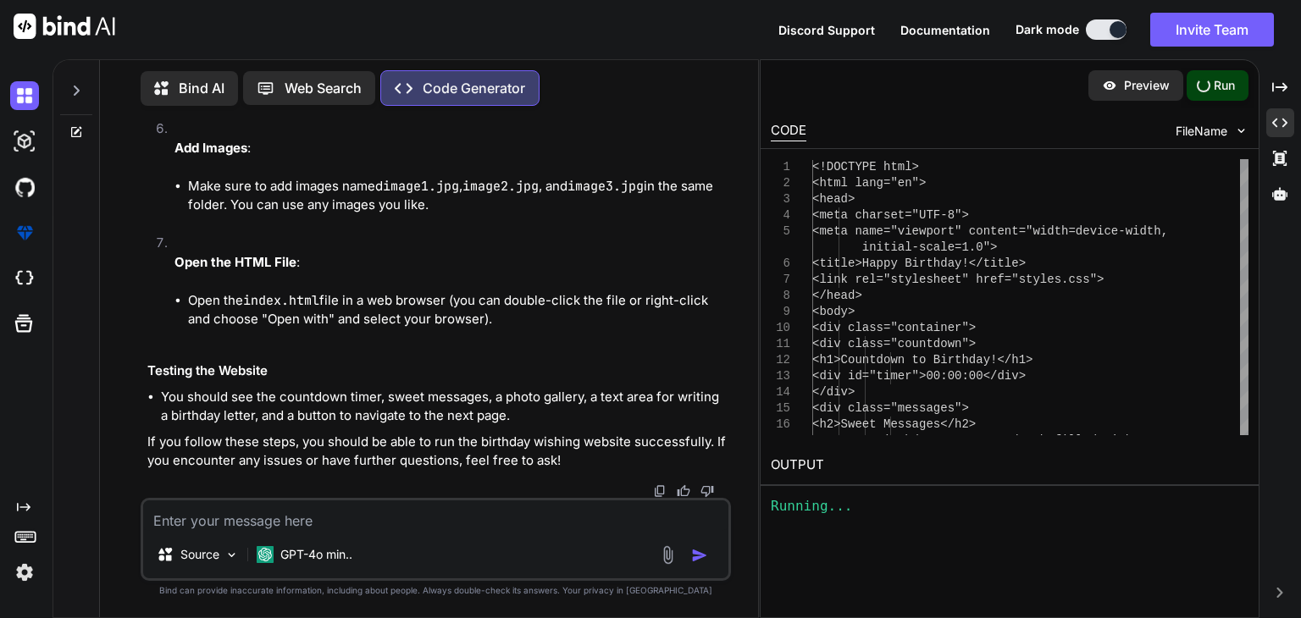
type textarea "x"
click at [908, 509] on link "https://app.onecompiler.com/43yjpg3aa_43yk7sb6m" at bounding box center [839, 505] width 137 height 16
